Goal: Task Accomplishment & Management: Manage account settings

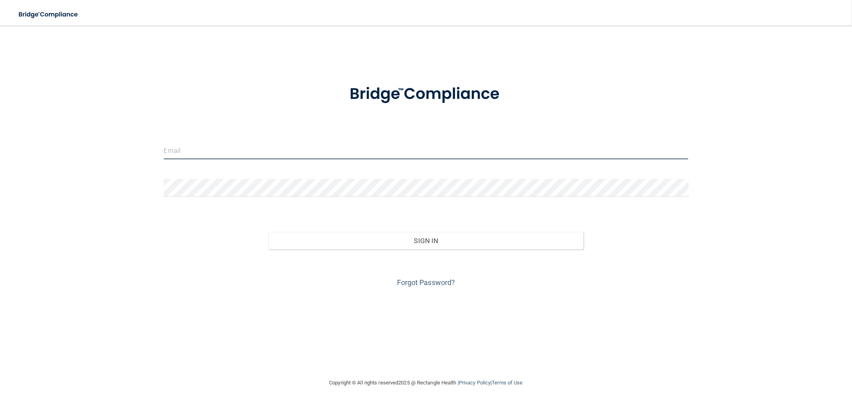
type input "[EMAIL_ADDRESS][DOMAIN_NAME]"
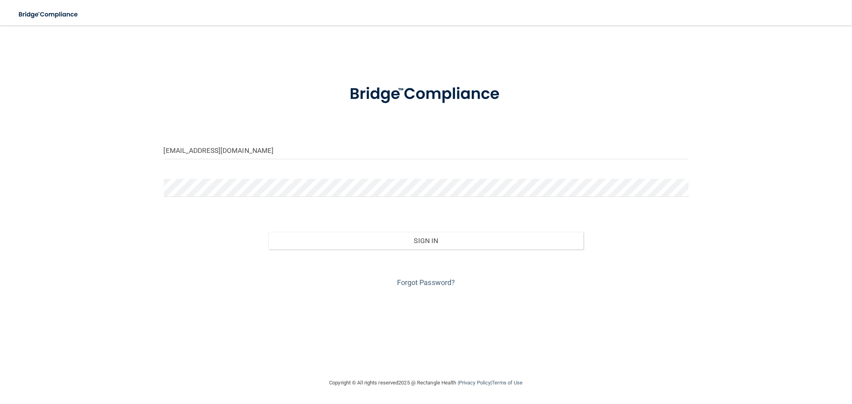
click at [443, 231] on div "Sign In" at bounding box center [426, 233] width 537 height 34
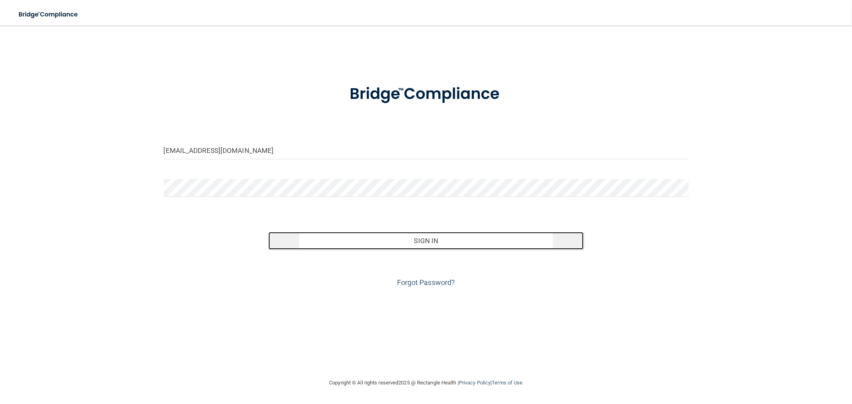
click at [443, 237] on button "Sign In" at bounding box center [425, 241] width 315 height 18
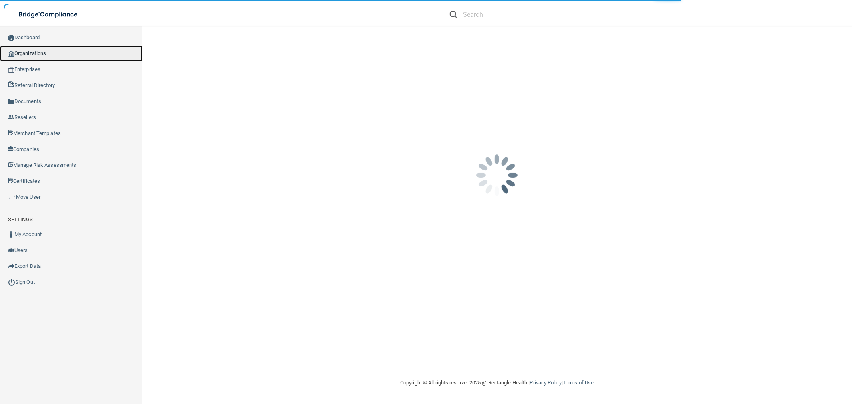
click at [68, 47] on link "Organizations" at bounding box center [71, 54] width 143 height 16
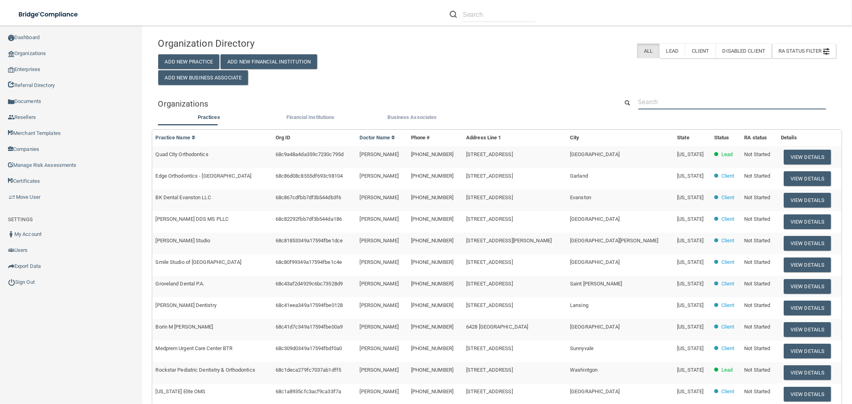
click at [725, 105] on input "text" at bounding box center [732, 102] width 188 height 15
paste input "Black Hills Oral Surgery"
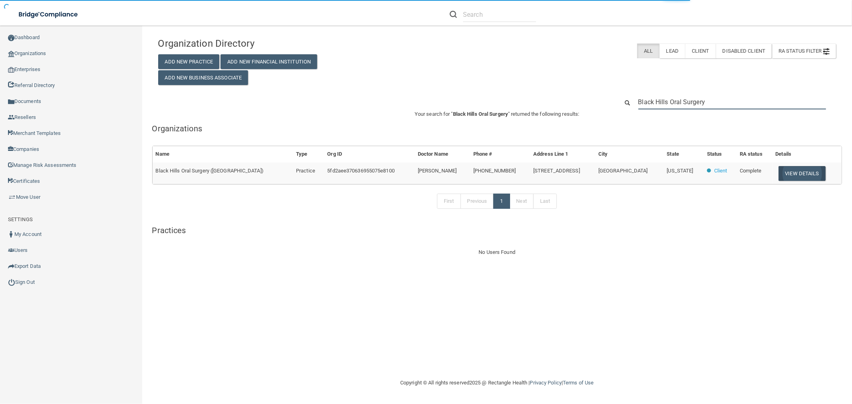
type input "Black Hills Oral Surgery"
click at [786, 176] on button "View Details" at bounding box center [802, 173] width 47 height 15
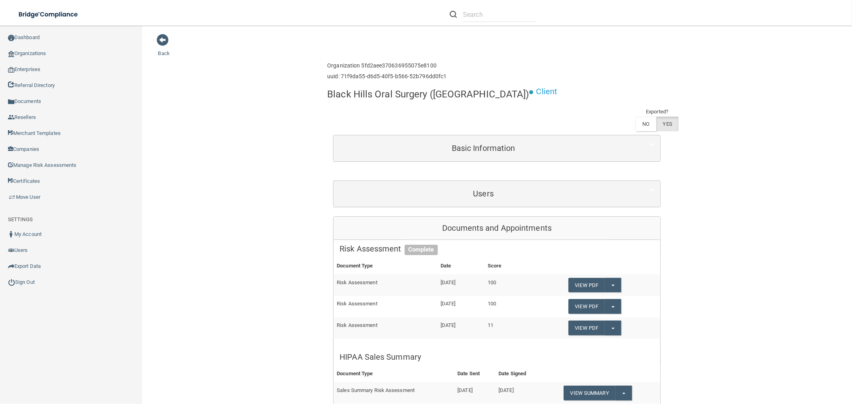
click at [543, 181] on div "Users" at bounding box center [497, 194] width 327 height 26
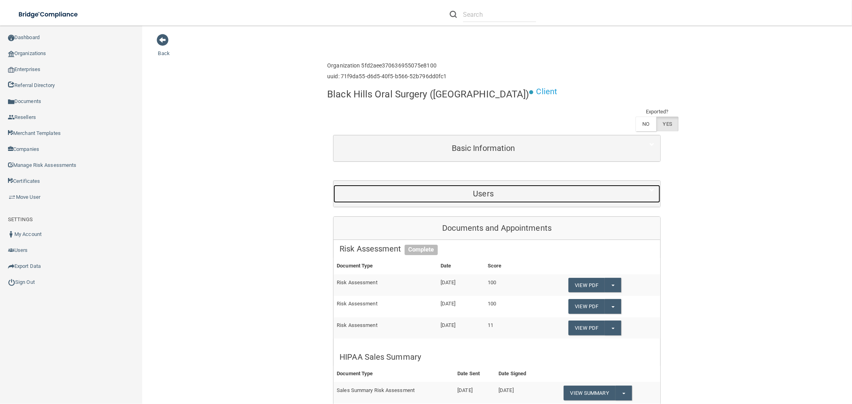
click at [529, 185] on div "Users" at bounding box center [484, 194] width 300 height 18
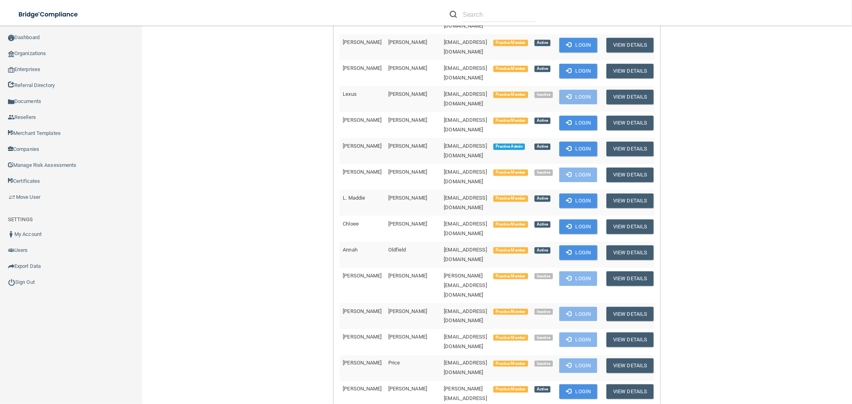
scroll to position [1598, 0]
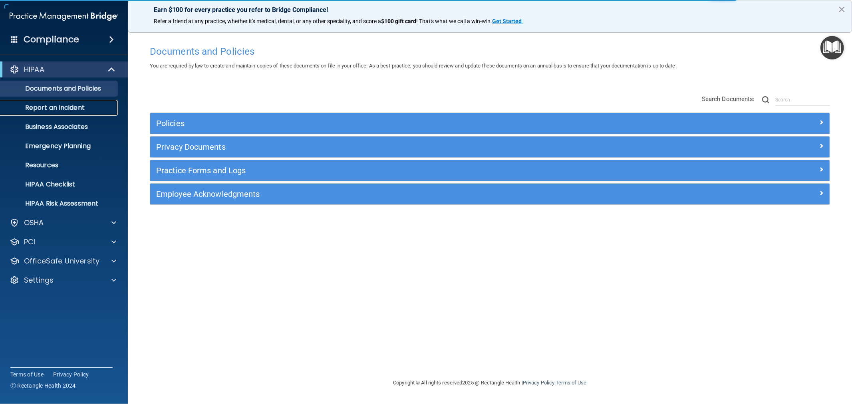
click at [46, 114] on link "Report an Incident" at bounding box center [55, 108] width 126 height 16
